Goal: Task Accomplishment & Management: Use online tool/utility

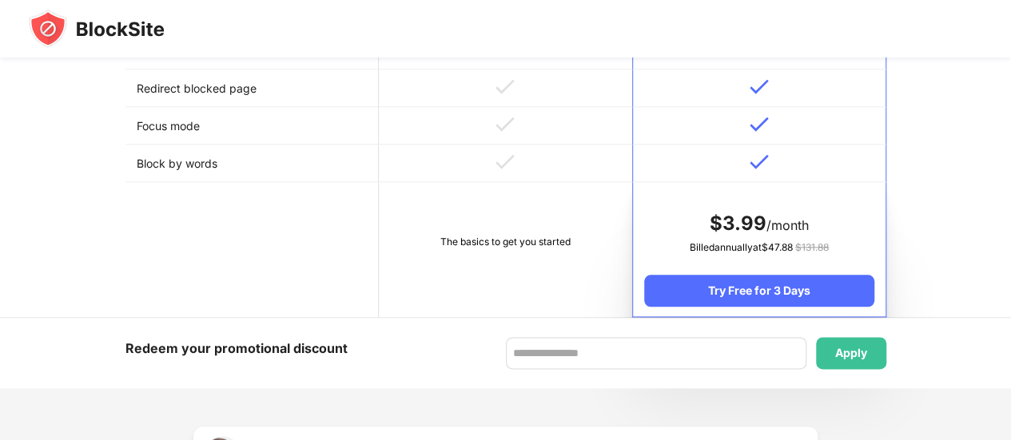
scroll to position [786, 0]
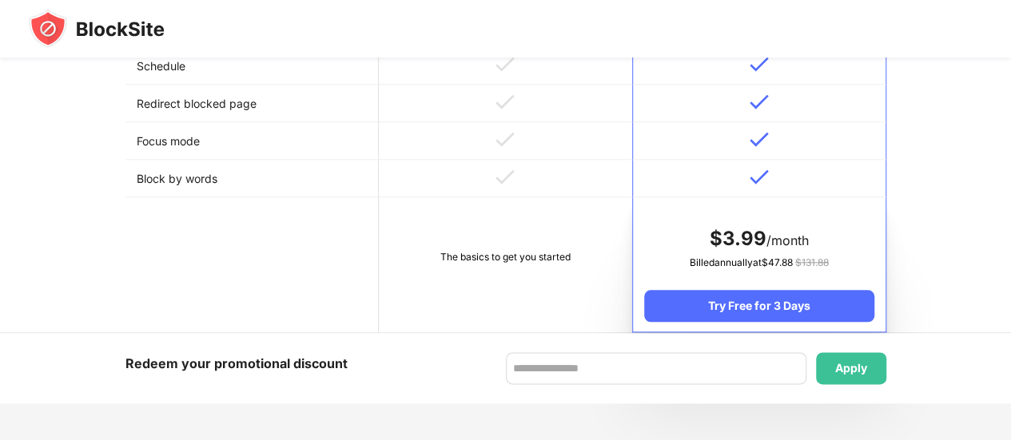
click at [463, 173] on td at bounding box center [505, 179] width 253 height 38
click at [493, 182] on td at bounding box center [505, 179] width 253 height 38
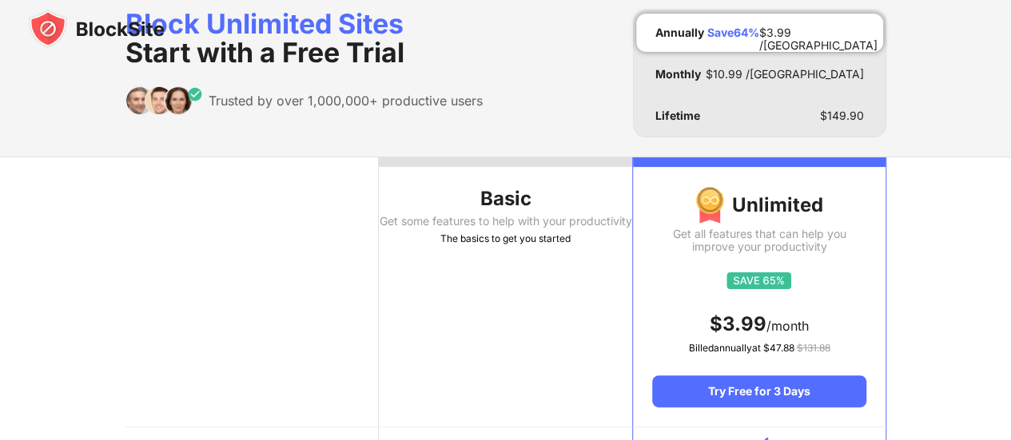
scroll to position [10, 0]
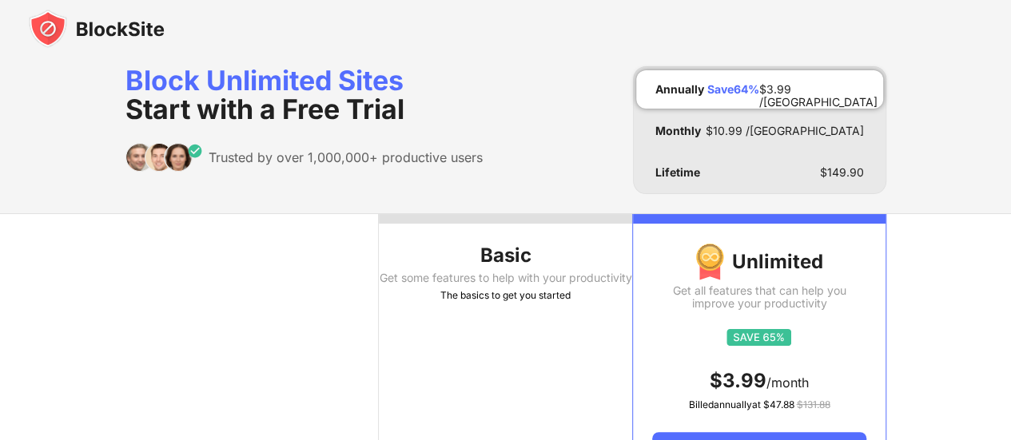
click at [504, 250] on div "Basic" at bounding box center [505, 256] width 253 height 26
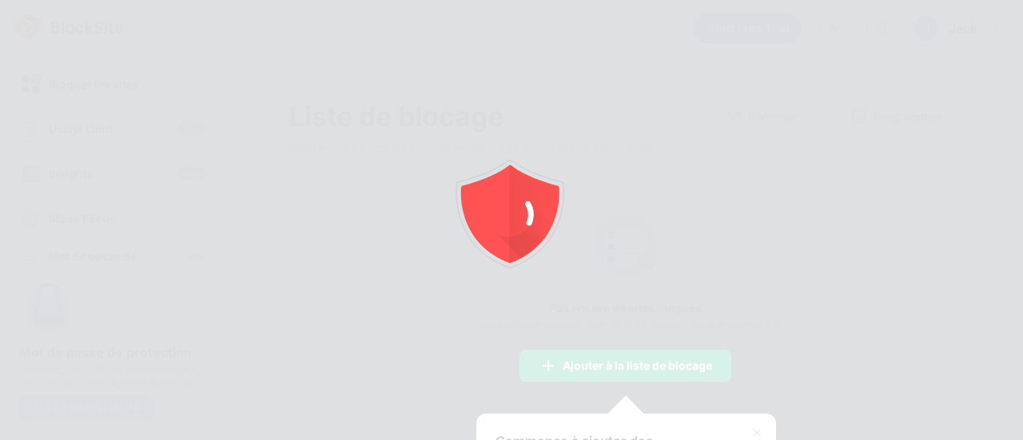
click at [680, 319] on div at bounding box center [511, 220] width 1023 height 440
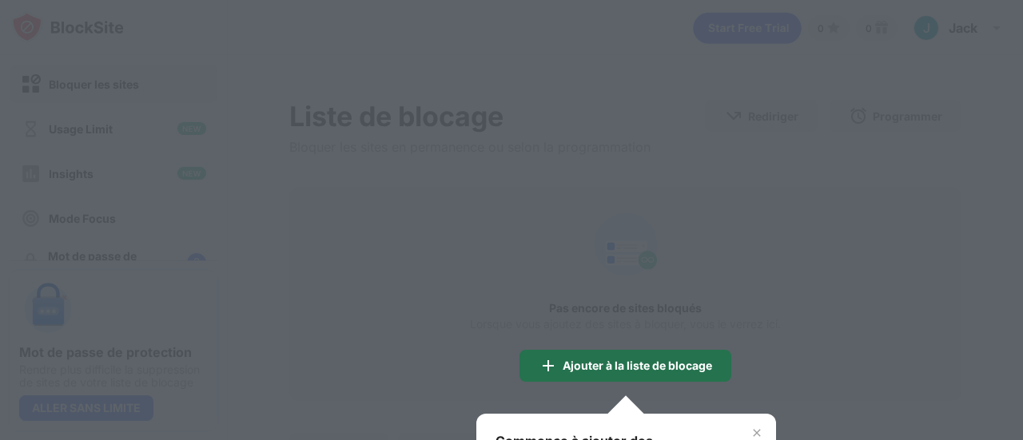
click at [661, 355] on div "Ajouter à la liste de blocage" at bounding box center [626, 366] width 212 height 32
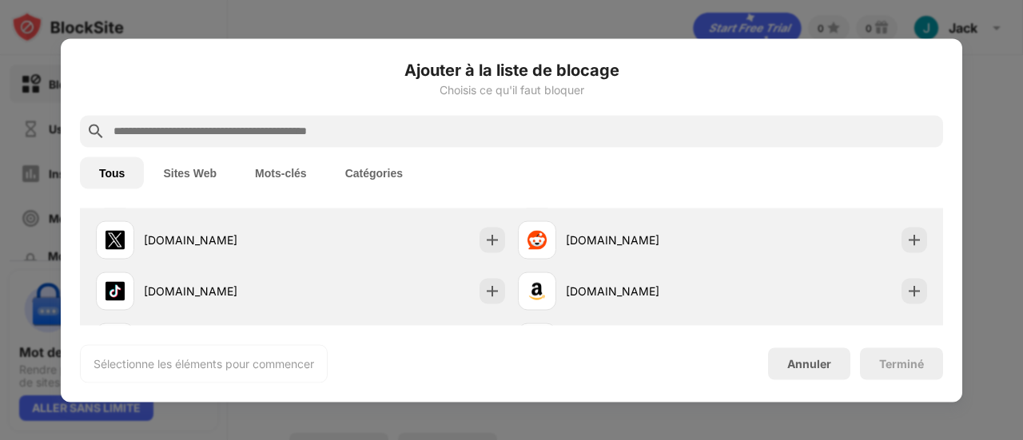
scroll to position [99, 0]
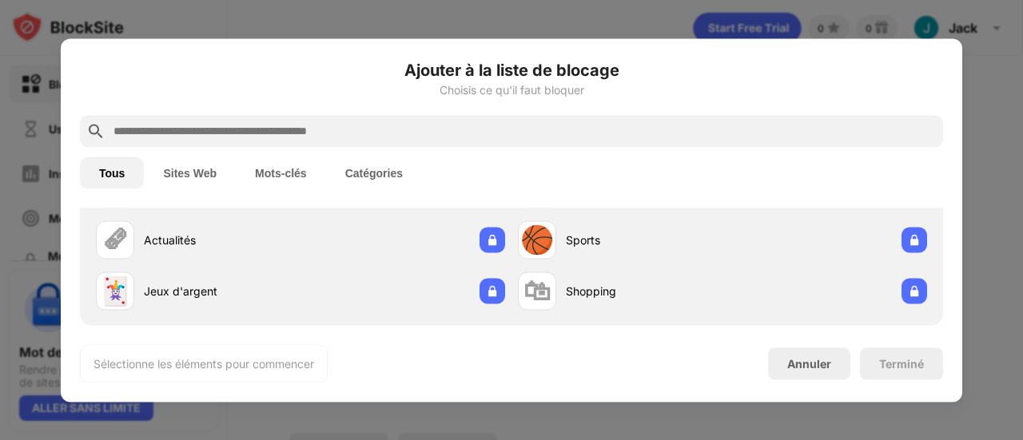
click at [205, 172] on button "Sites Web" at bounding box center [190, 173] width 92 height 32
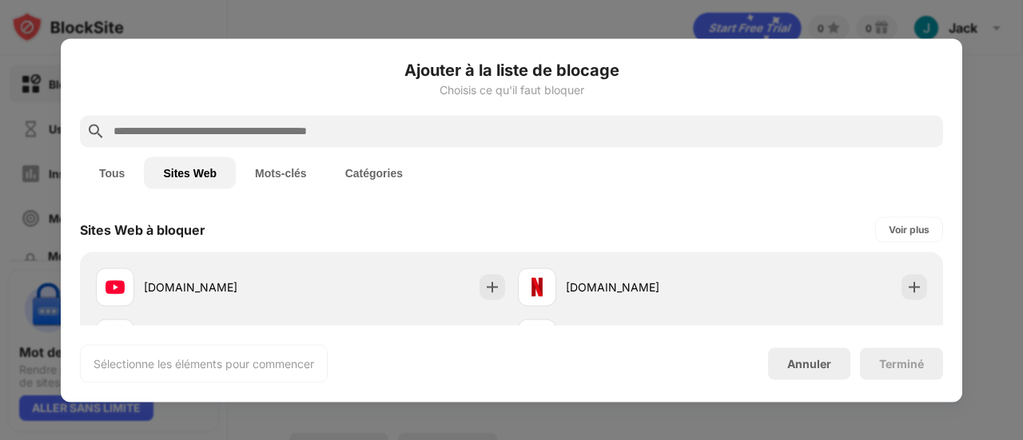
scroll to position [2, 0]
click at [288, 119] on div at bounding box center [511, 131] width 863 height 32
click at [288, 134] on input "text" at bounding box center [524, 131] width 825 height 19
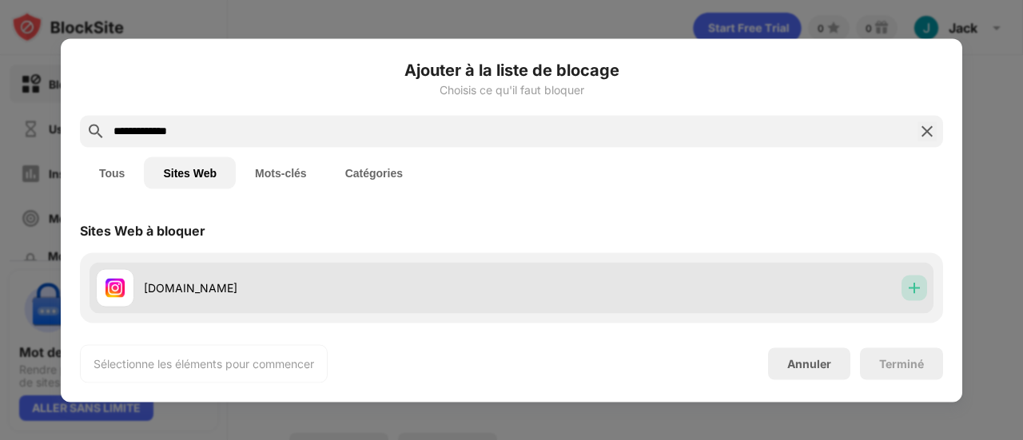
click at [907, 293] on img at bounding box center [915, 288] width 16 height 16
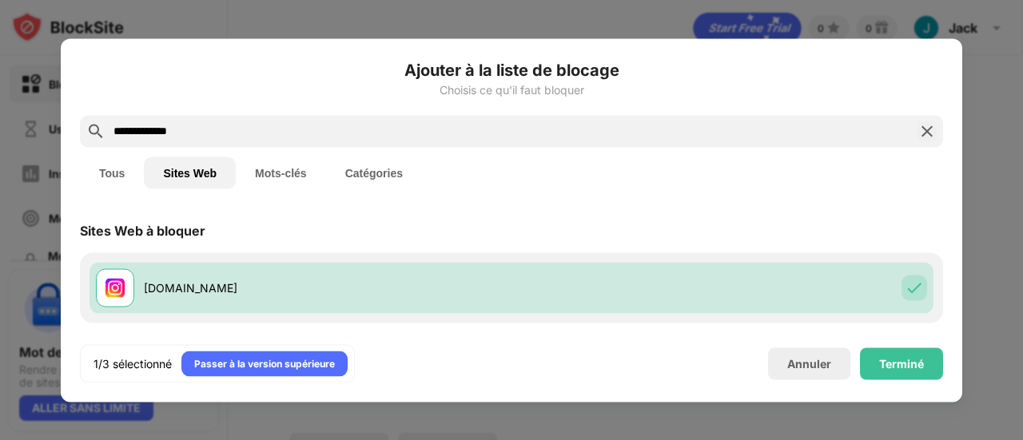
click at [584, 130] on input "**********" at bounding box center [511, 131] width 799 height 19
type input "*********"
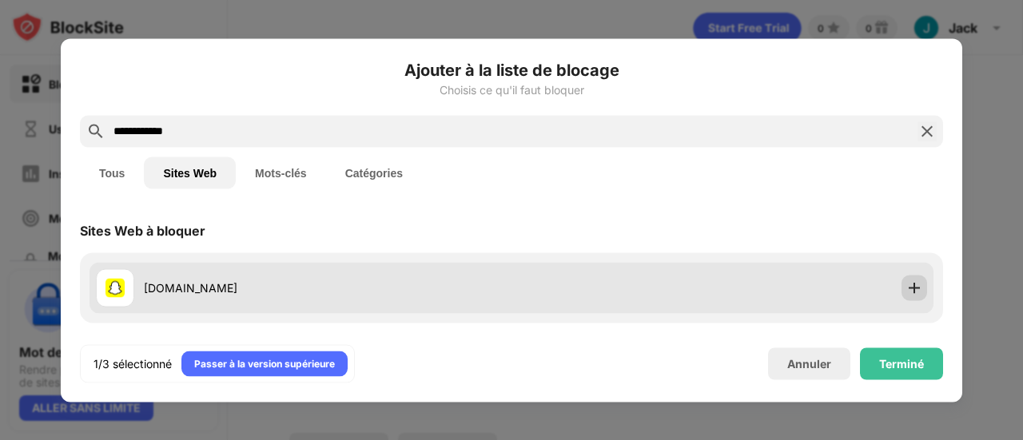
type input "**********"
click at [907, 295] on img at bounding box center [915, 288] width 16 height 16
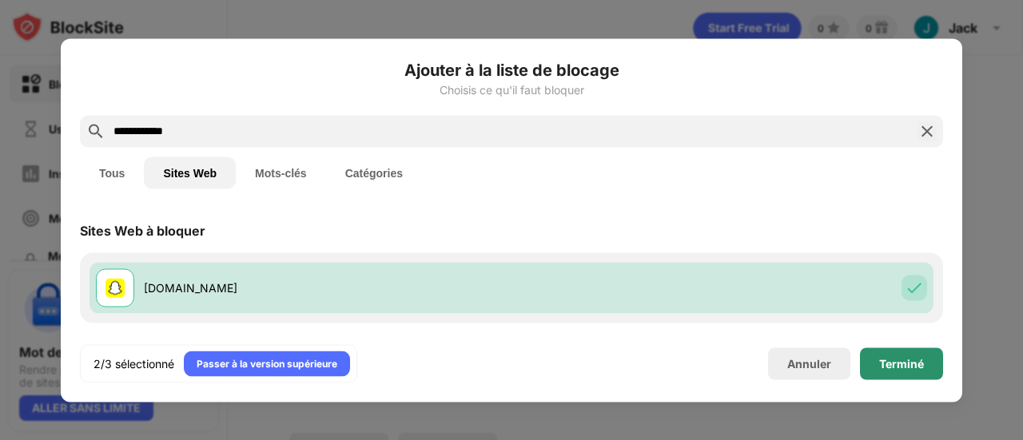
click at [912, 372] on div "Terminé" at bounding box center [901, 364] width 83 height 32
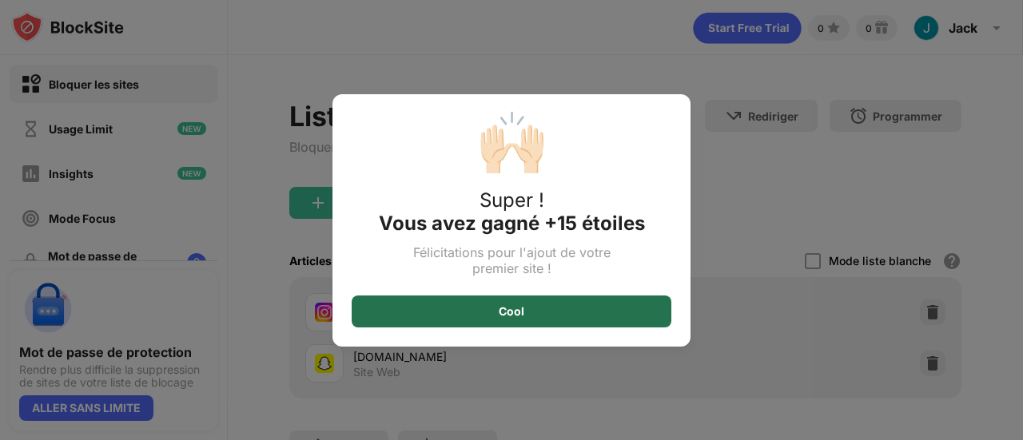
click at [584, 305] on div "Cool" at bounding box center [512, 312] width 320 height 32
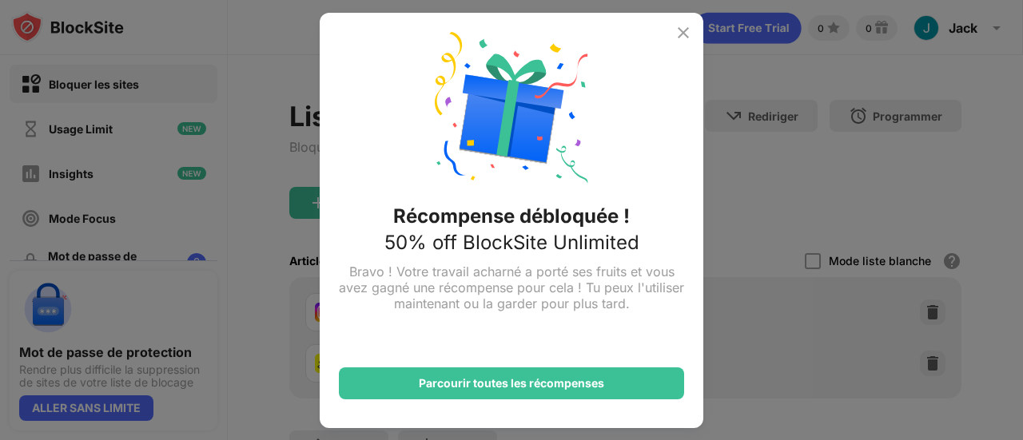
click at [683, 32] on img at bounding box center [683, 32] width 19 height 19
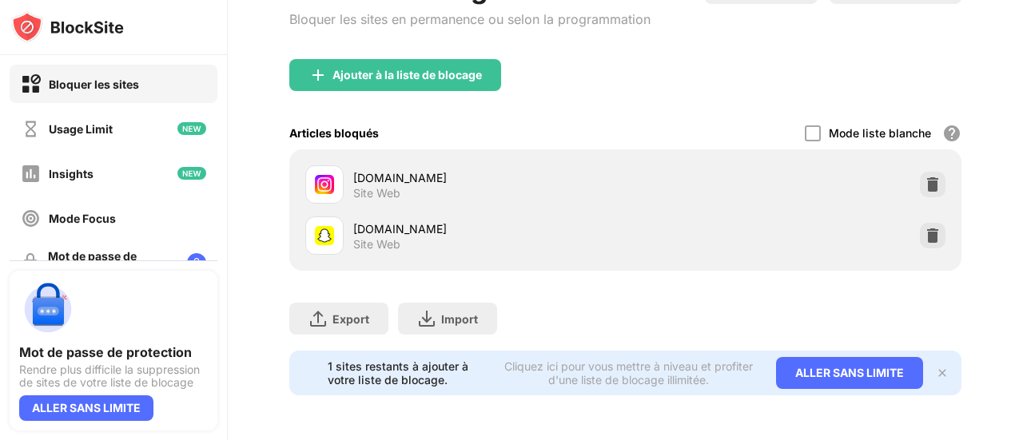
scroll to position [139, 0]
